Goal: Task Accomplishment & Management: Use online tool/utility

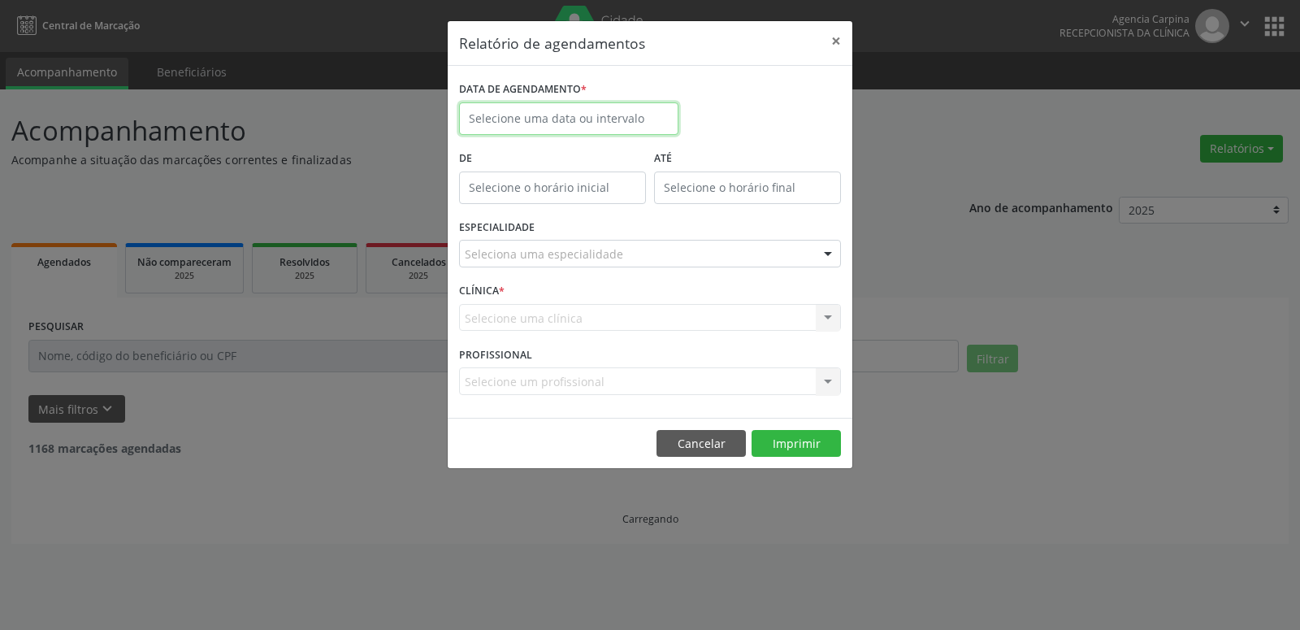
click at [560, 115] on input "text" at bounding box center [568, 118] width 219 height 33
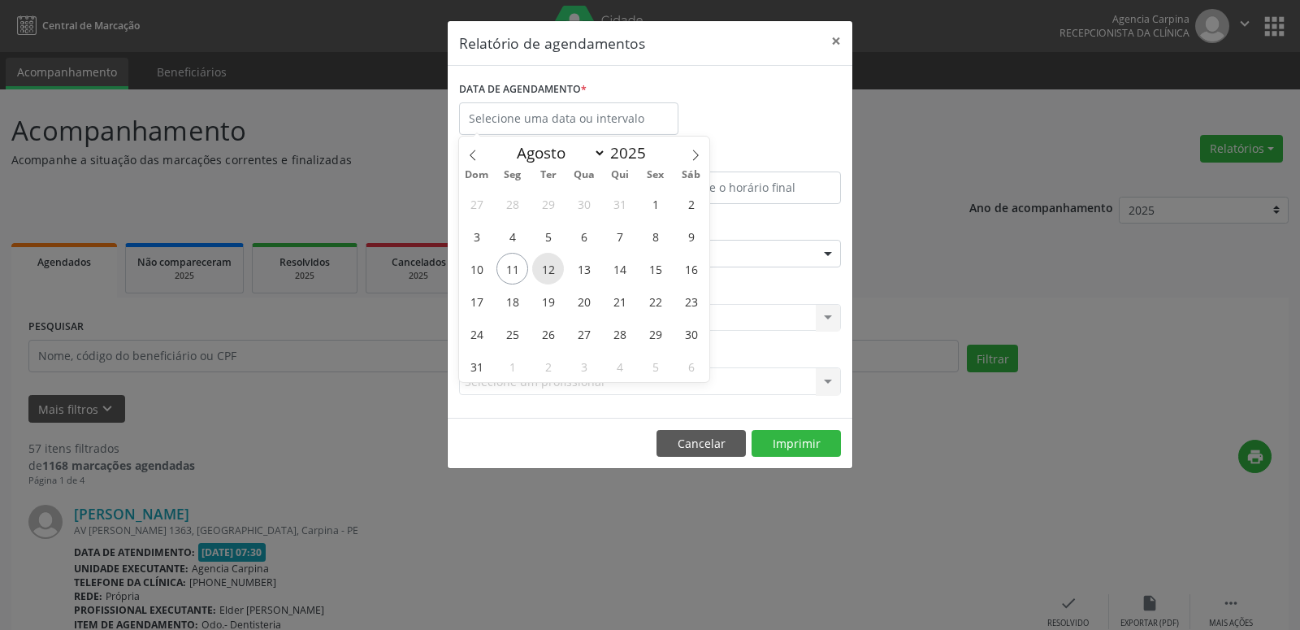
click at [540, 268] on span "12" at bounding box center [548, 269] width 32 height 32
type input "[DATE]"
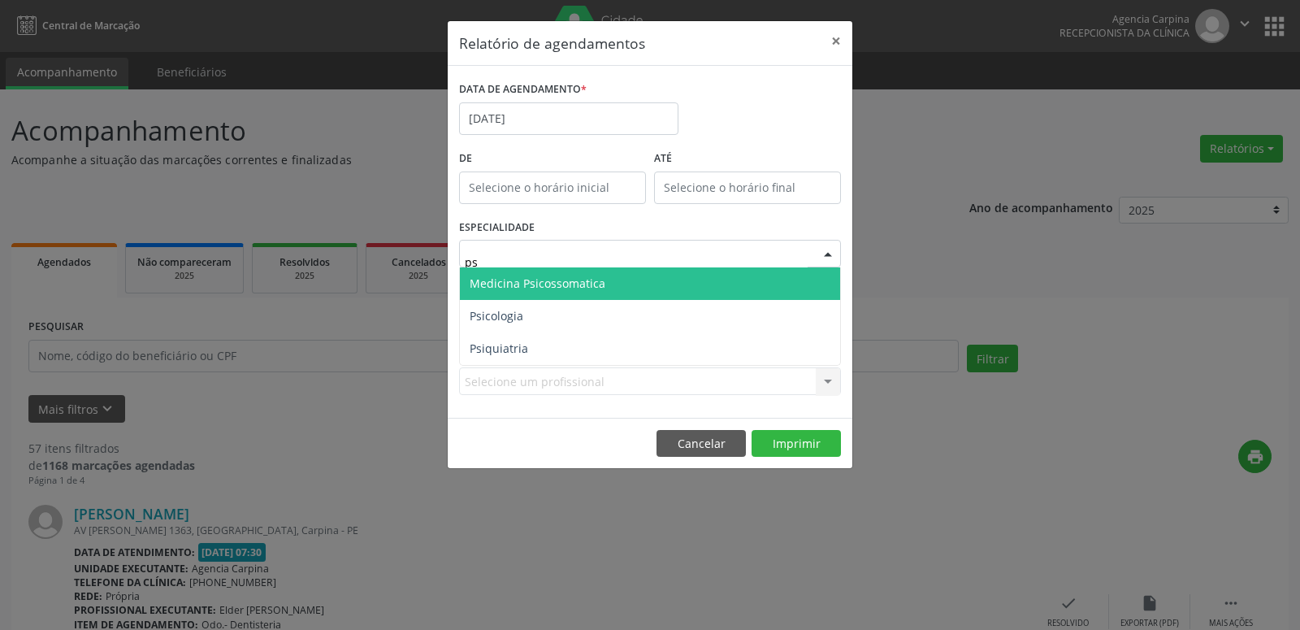
type input "p"
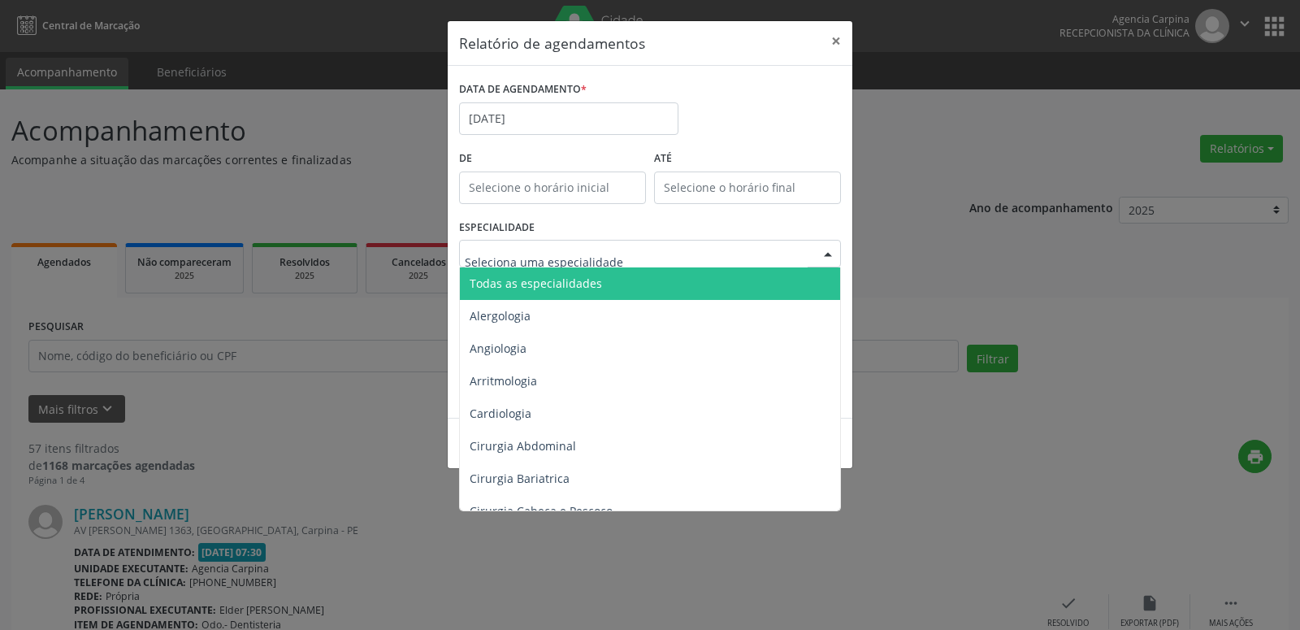
click at [641, 288] on span "Todas as especialidades" at bounding box center [651, 283] width 383 height 33
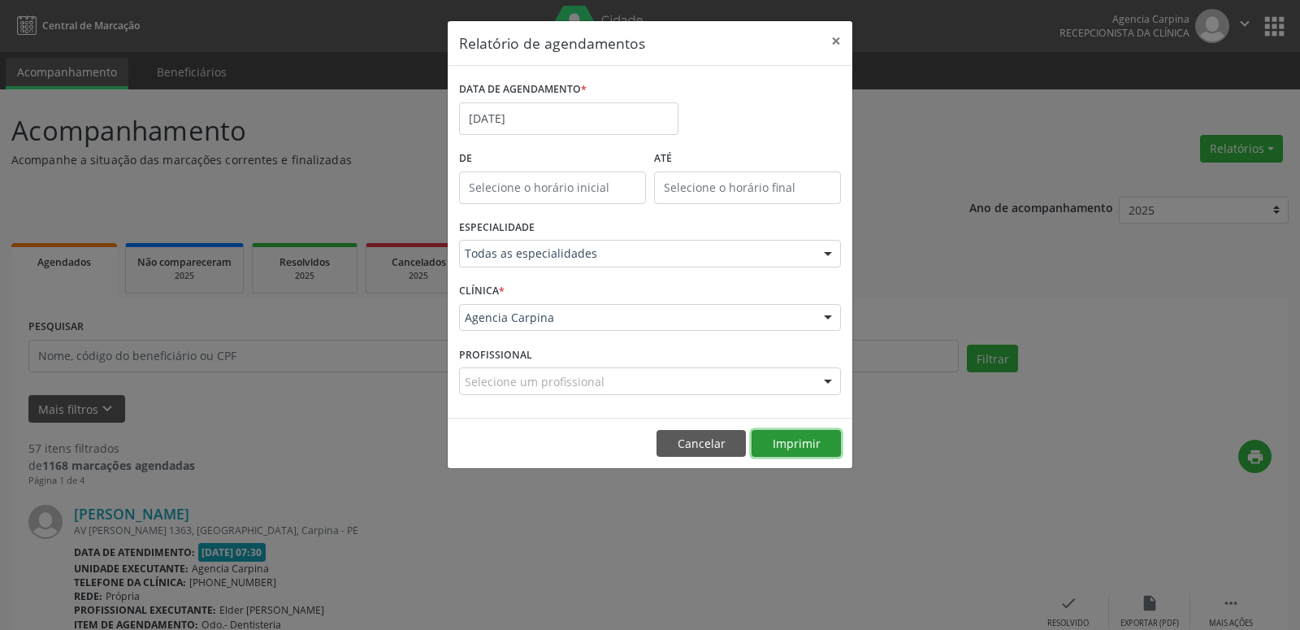
click at [800, 449] on button "Imprimir" at bounding box center [796, 444] width 89 height 28
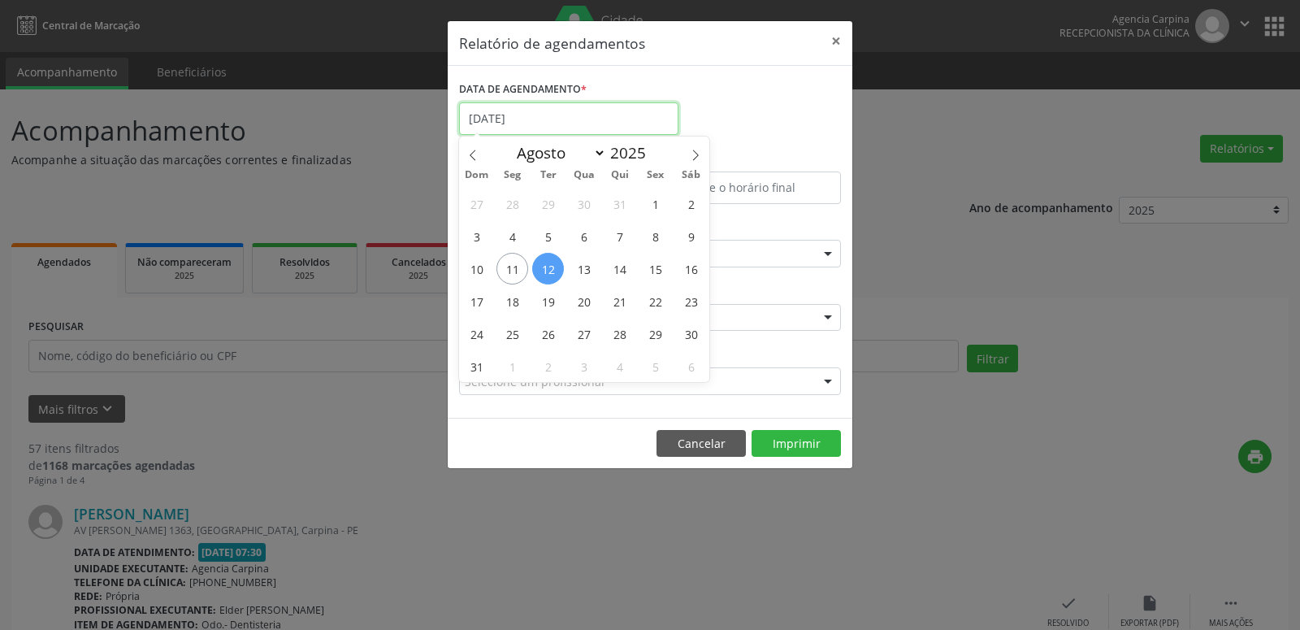
click at [559, 114] on input "[DATE]" at bounding box center [568, 118] width 219 height 33
click at [513, 266] on span "11" at bounding box center [513, 269] width 32 height 32
type input "[DATE]"
click at [513, 266] on span "11" at bounding box center [513, 269] width 32 height 32
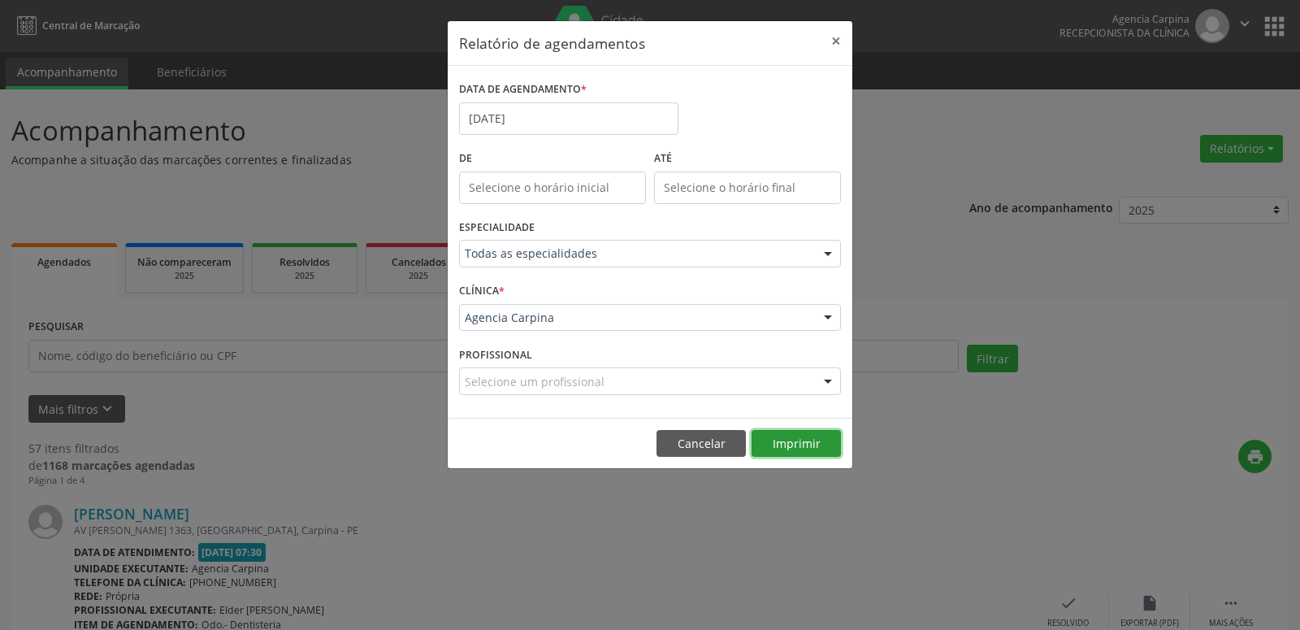
click at [803, 437] on button "Imprimir" at bounding box center [796, 444] width 89 height 28
